Goal: Information Seeking & Learning: Learn about a topic

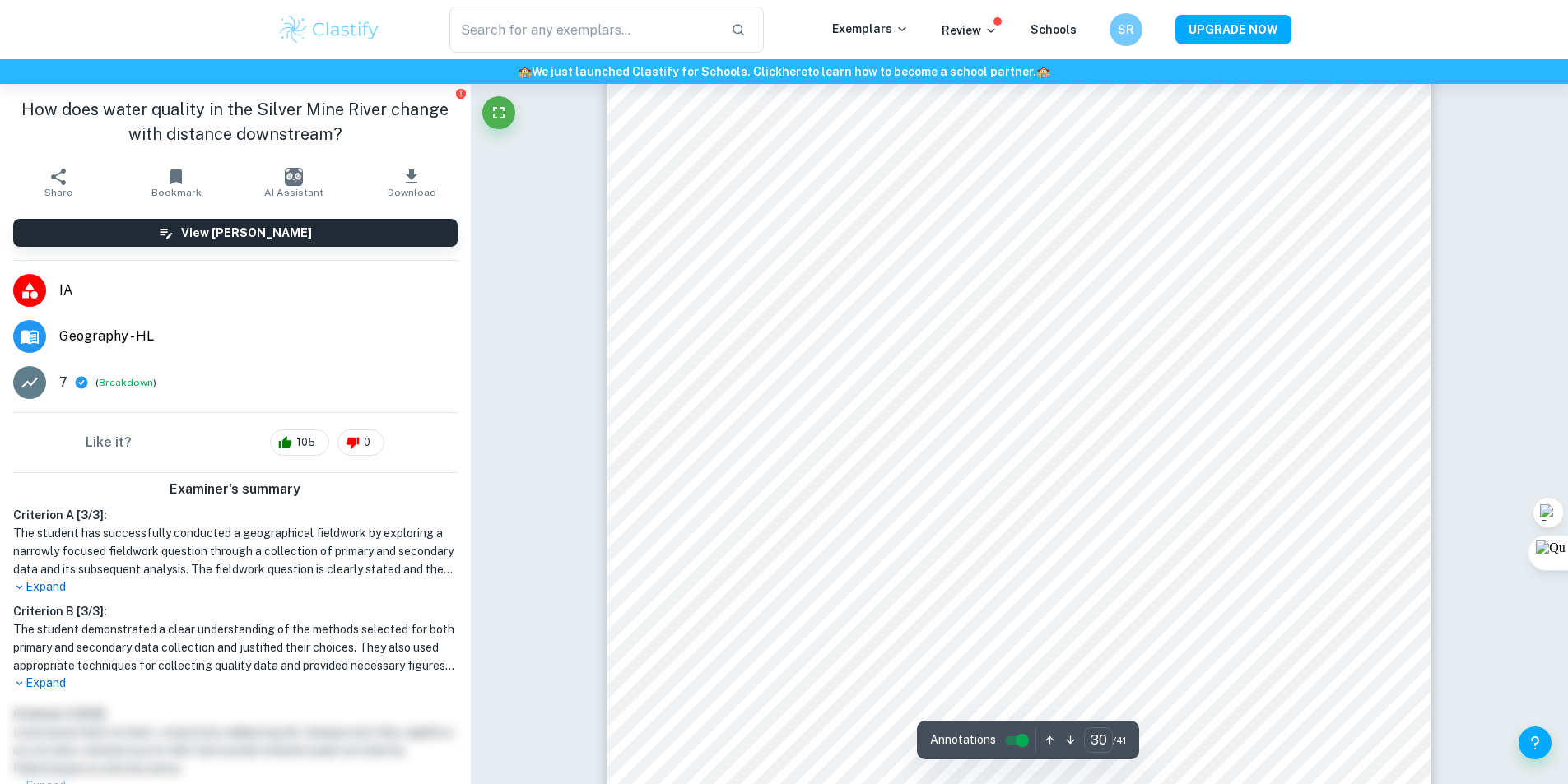
scroll to position [26584, 0]
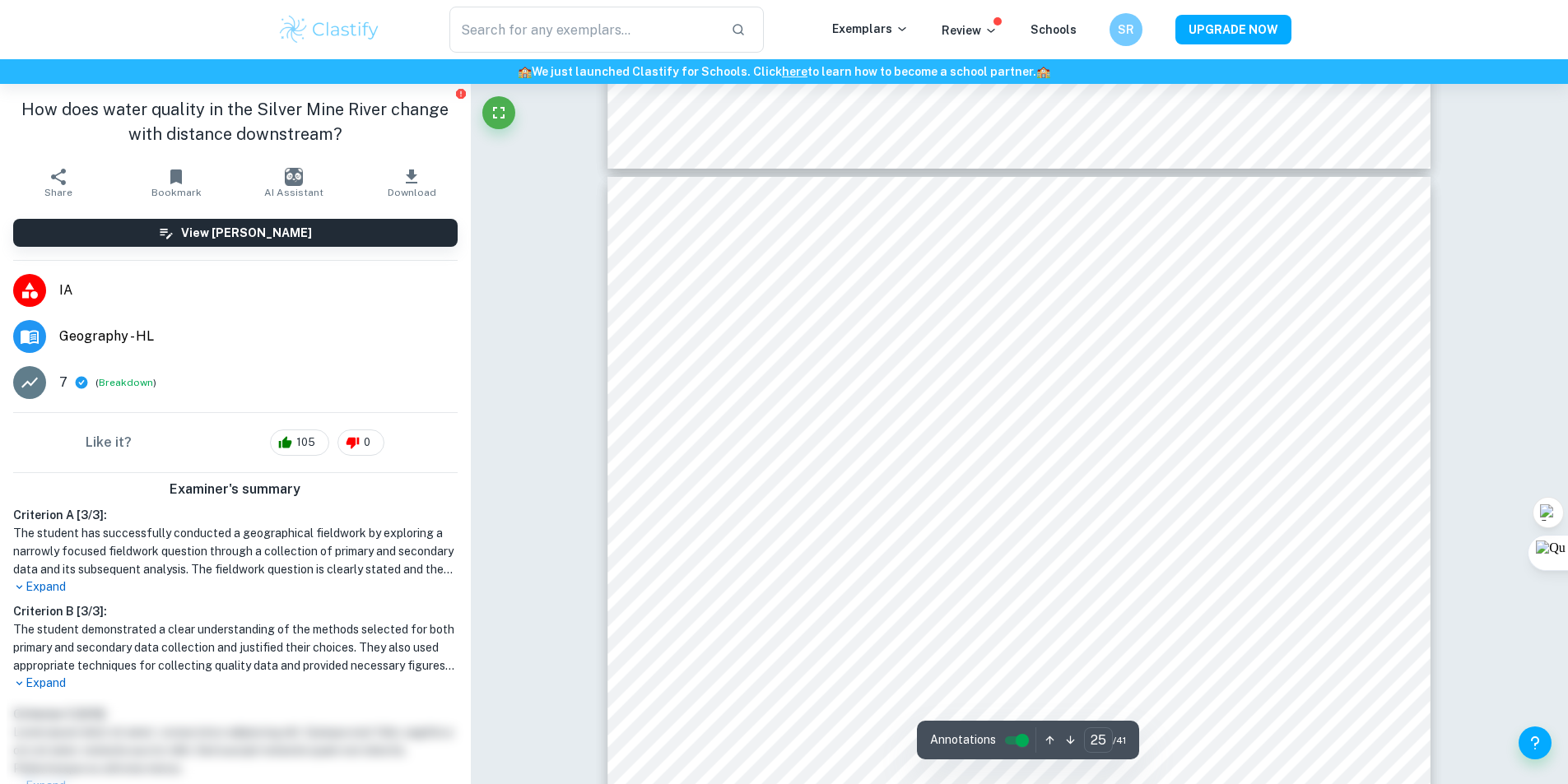
scroll to position [22059, 0]
